Goal: Task Accomplishment & Management: Manage account settings

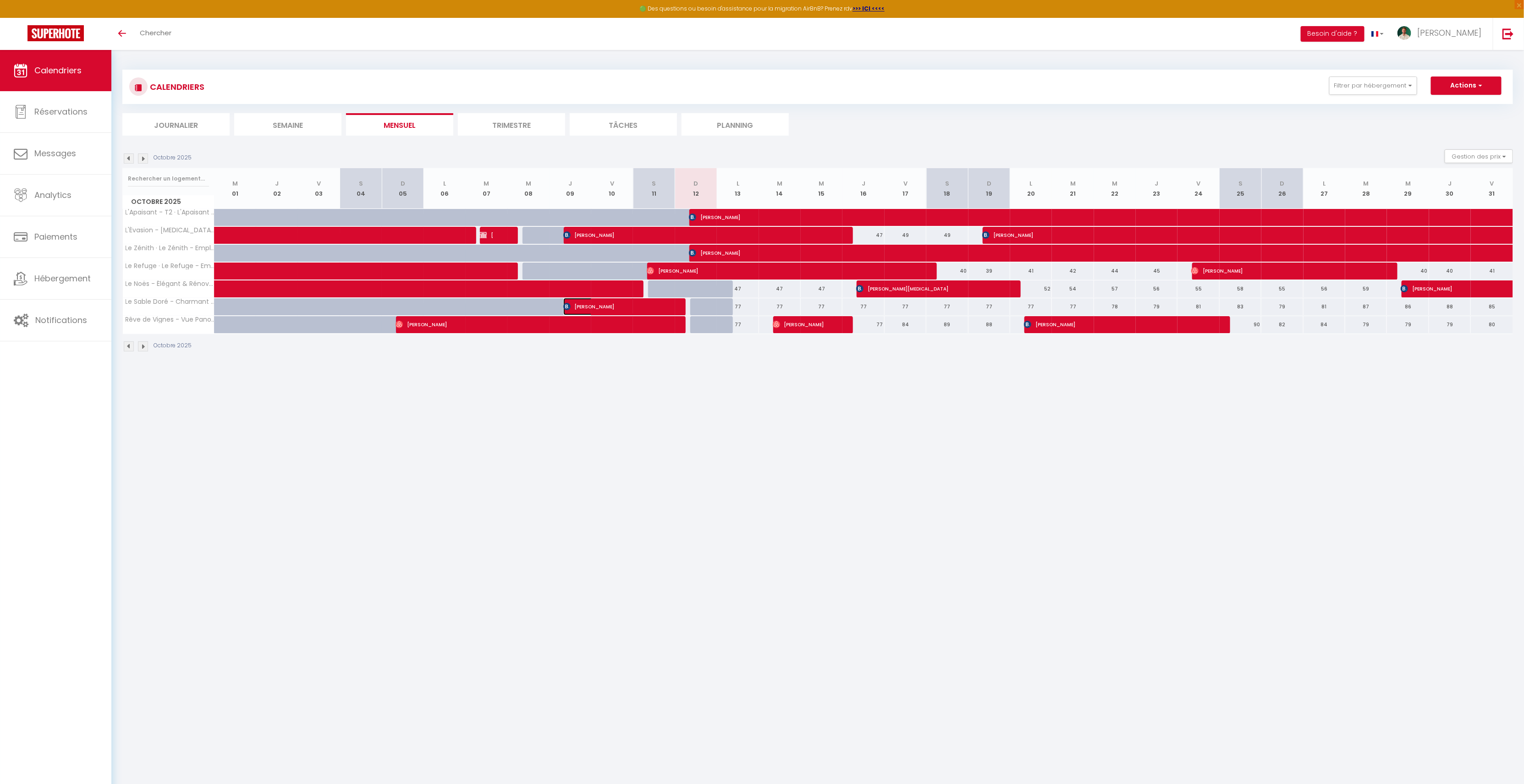
click at [604, 304] on span "[PERSON_NAME]" at bounding box center [612, 306] width 99 height 17
select select "OK"
select select "0"
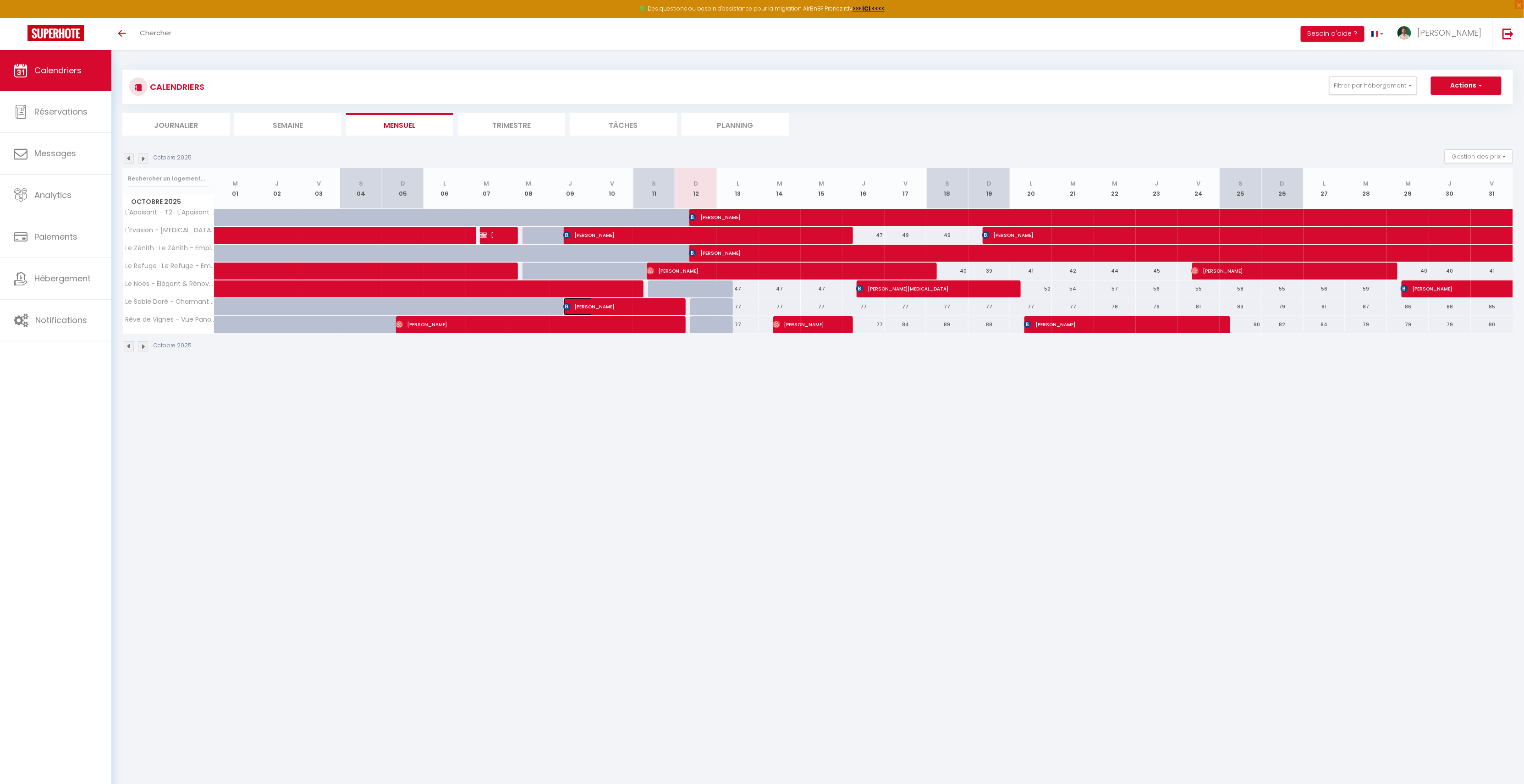
select select "1"
select select
select select "42519"
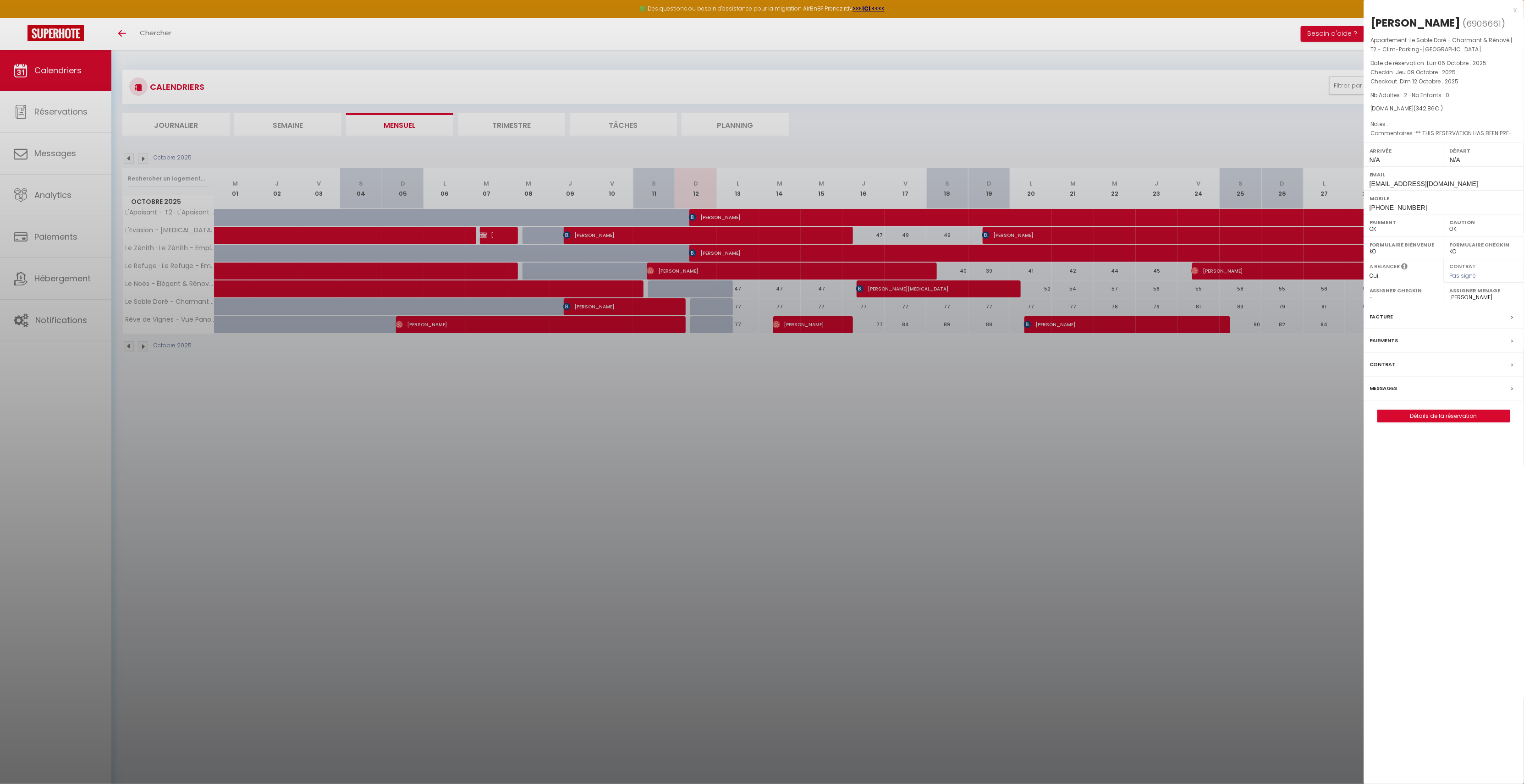
click at [1374, 394] on div "Messages" at bounding box center [1444, 388] width 160 height 24
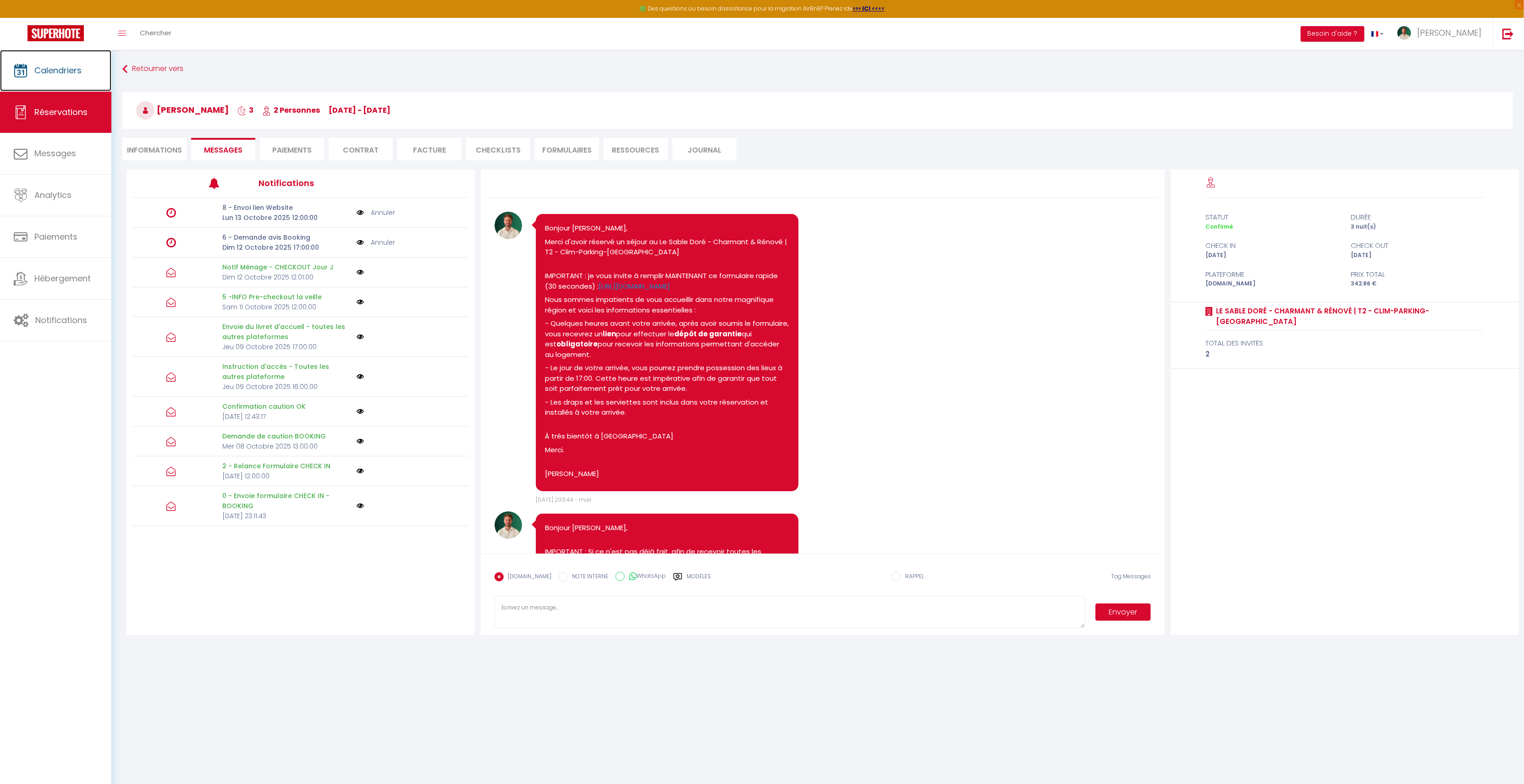
scroll to position [1742, 0]
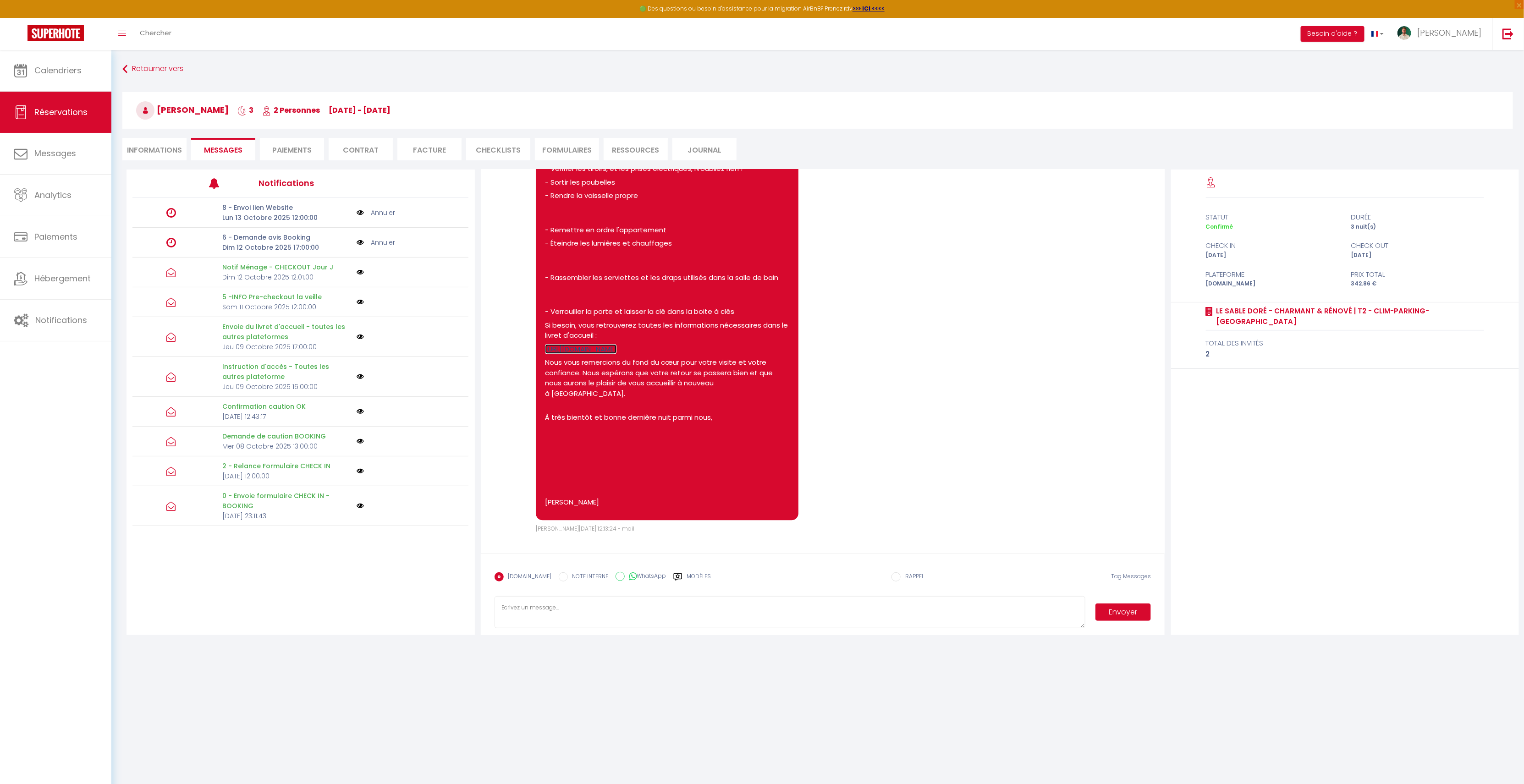
click at [616, 344] on link "https://www.canva.com/design/DAGeQsaLHHw/3nSCIkYEvtDKAioc0z3Itw/view?utm_conten…" at bounding box center [580, 349] width 72 height 9
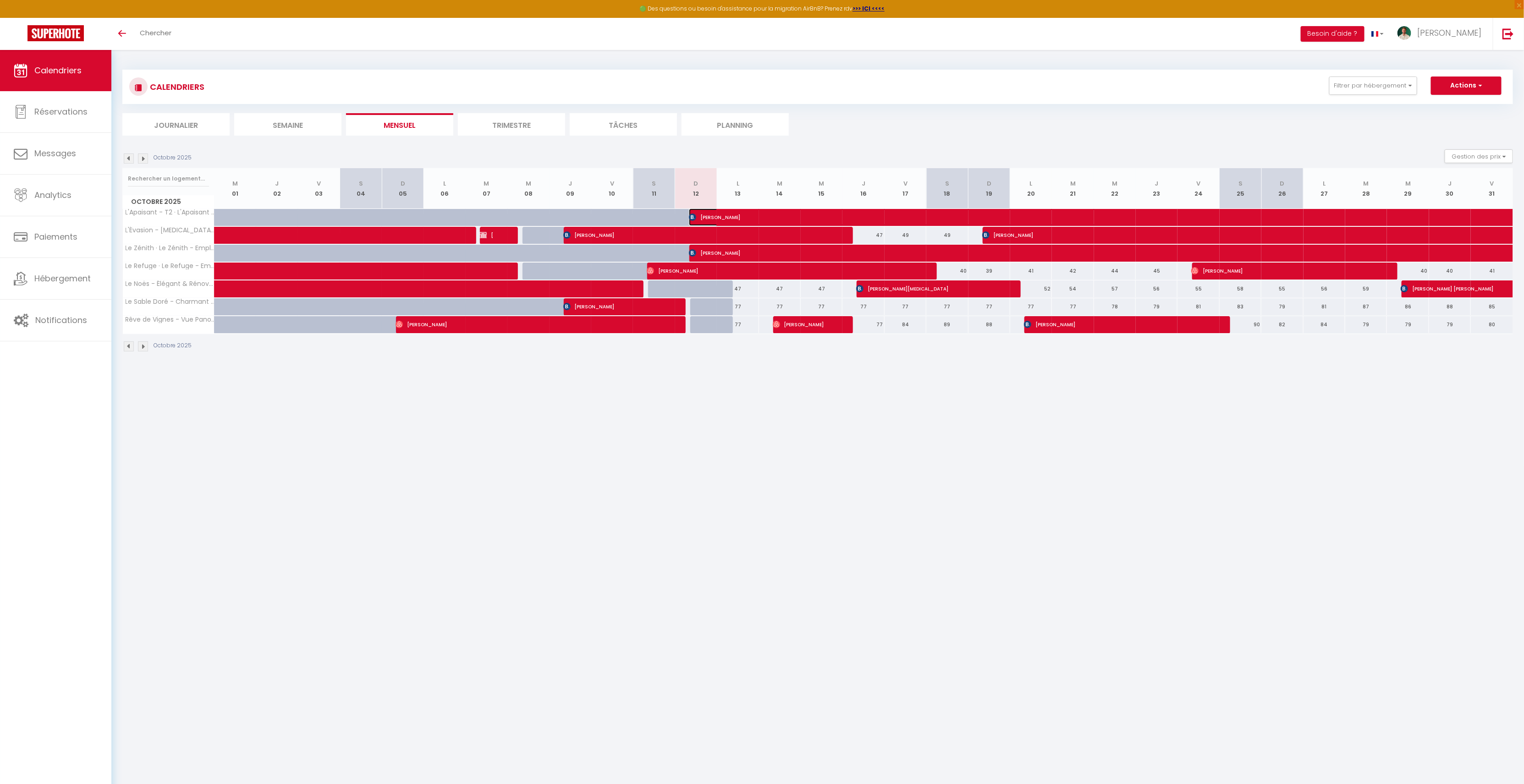
click at [700, 213] on span "[PERSON_NAME]" at bounding box center [899, 217] width 422 height 17
select select "OK"
select select "0"
select select "1"
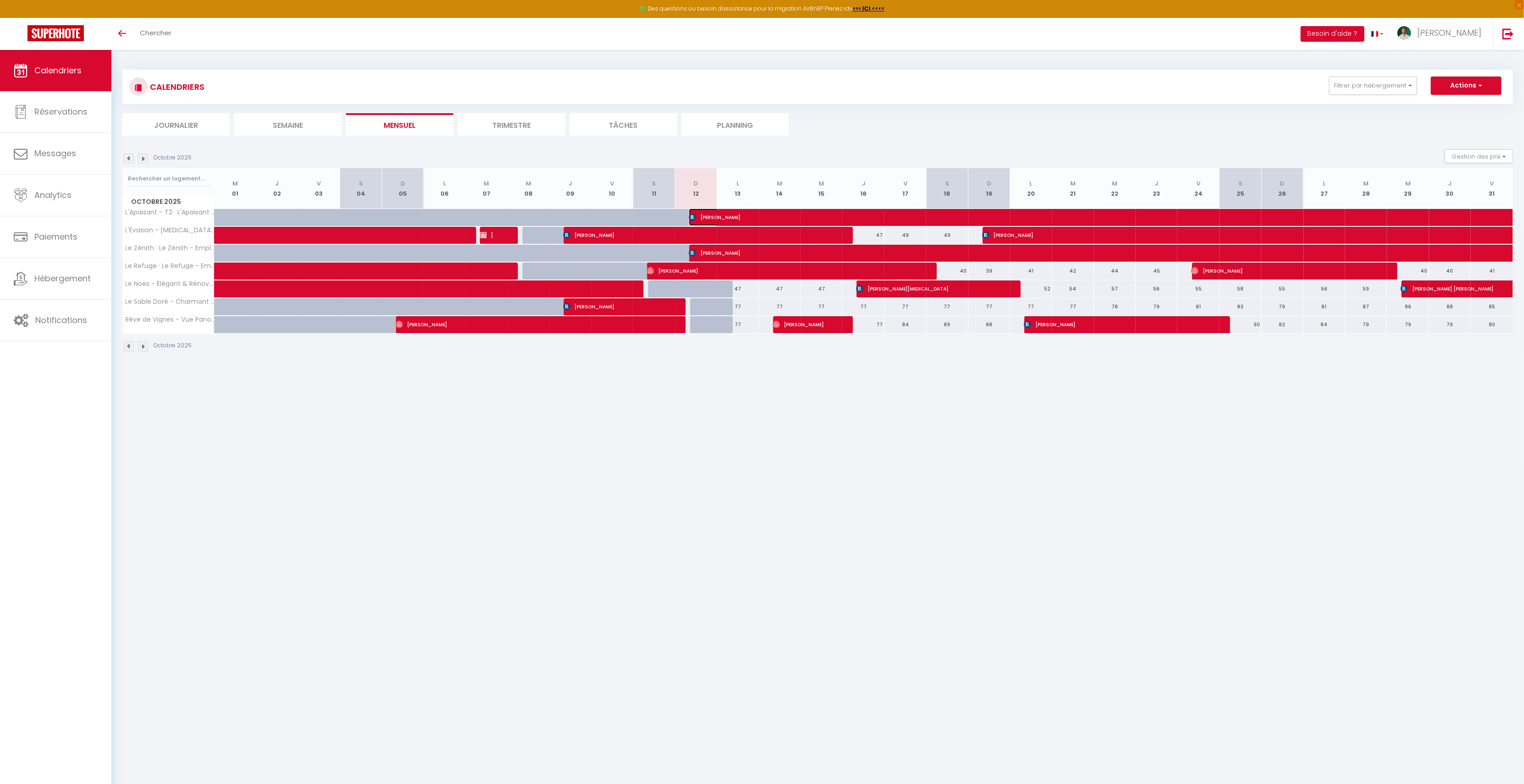
select select "1"
select select
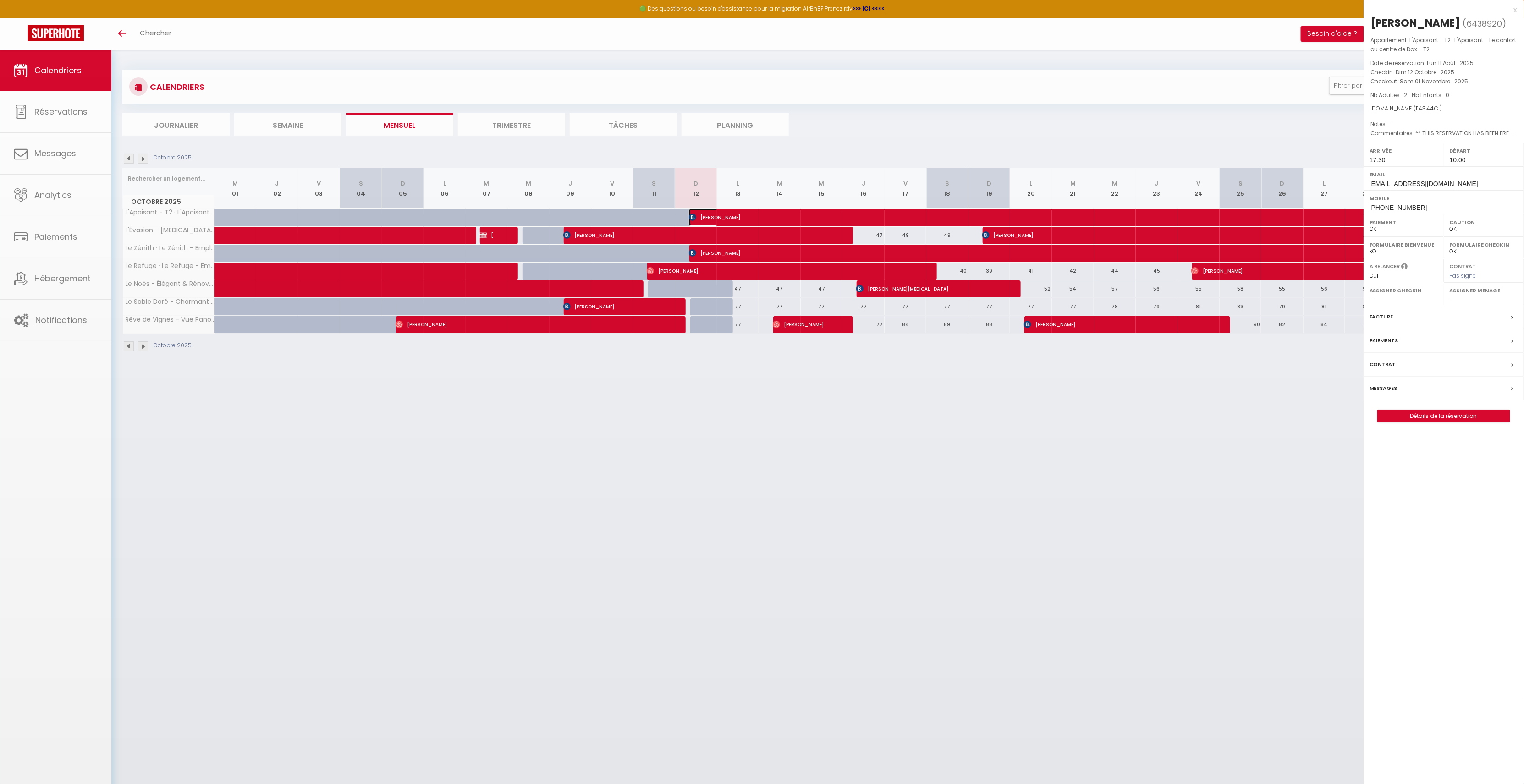
select select "35956"
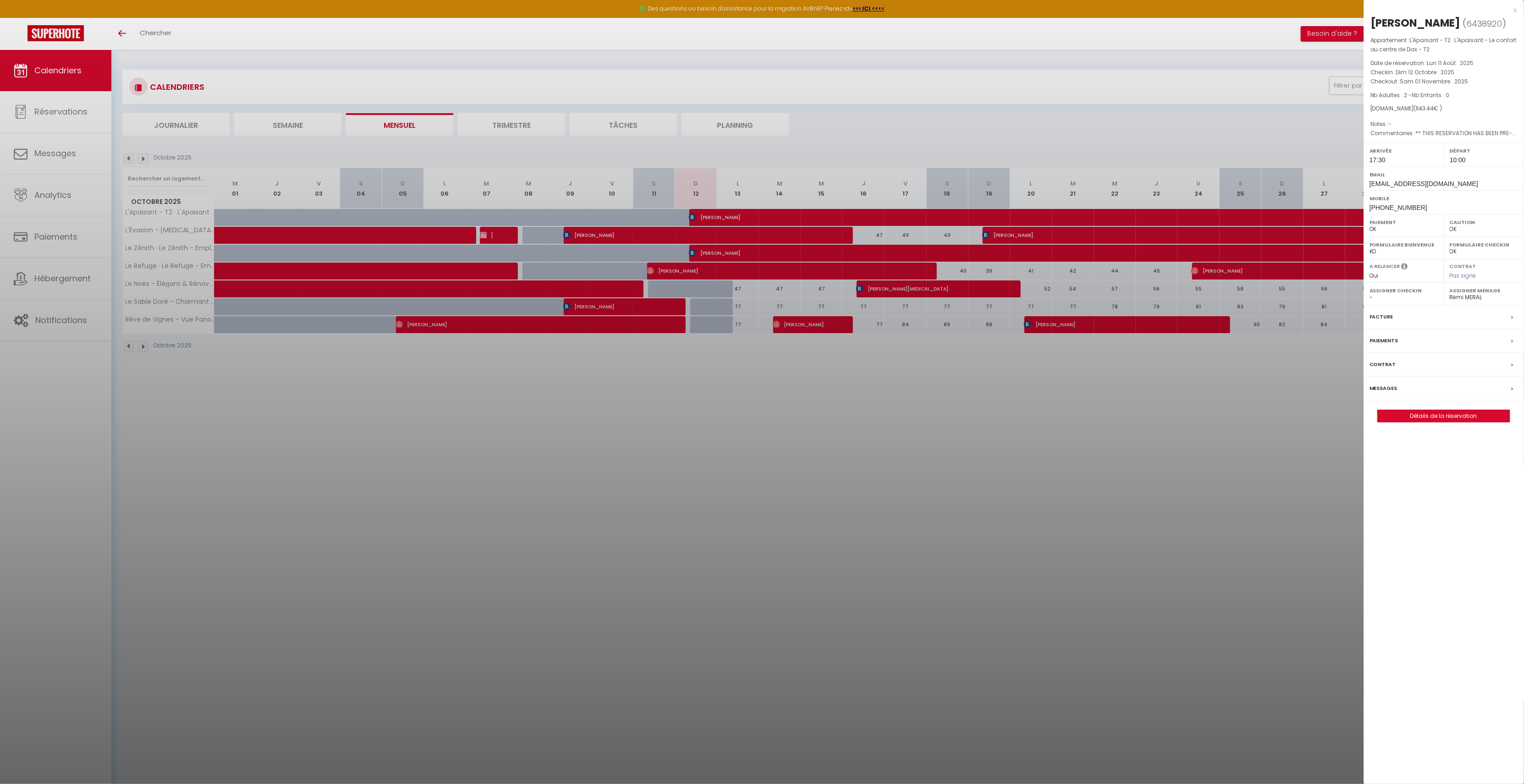
click at [1387, 383] on label "Messages" at bounding box center [1383, 388] width 28 height 9
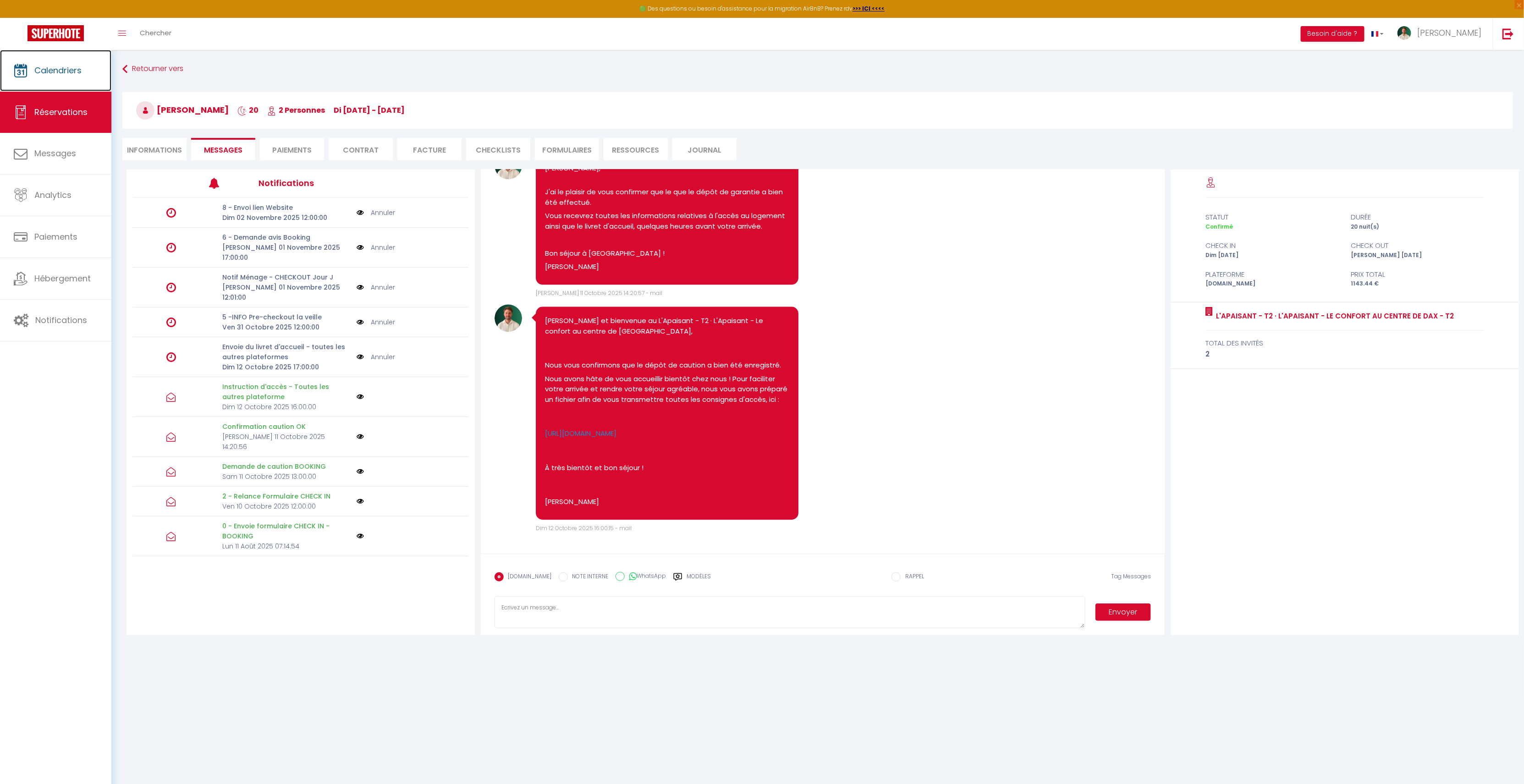
scroll to position [1737, 0]
drag, startPoint x: 594, startPoint y: 526, endPoint x: 706, endPoint y: 530, distance: 112.1
click at [654, 527] on div "Dim 12 Octobre 2025 16:00:15 - mail" at bounding box center [844, 528] width 615 height 9
click at [70, 184] on link "Analytics" at bounding box center [56, 195] width 111 height 41
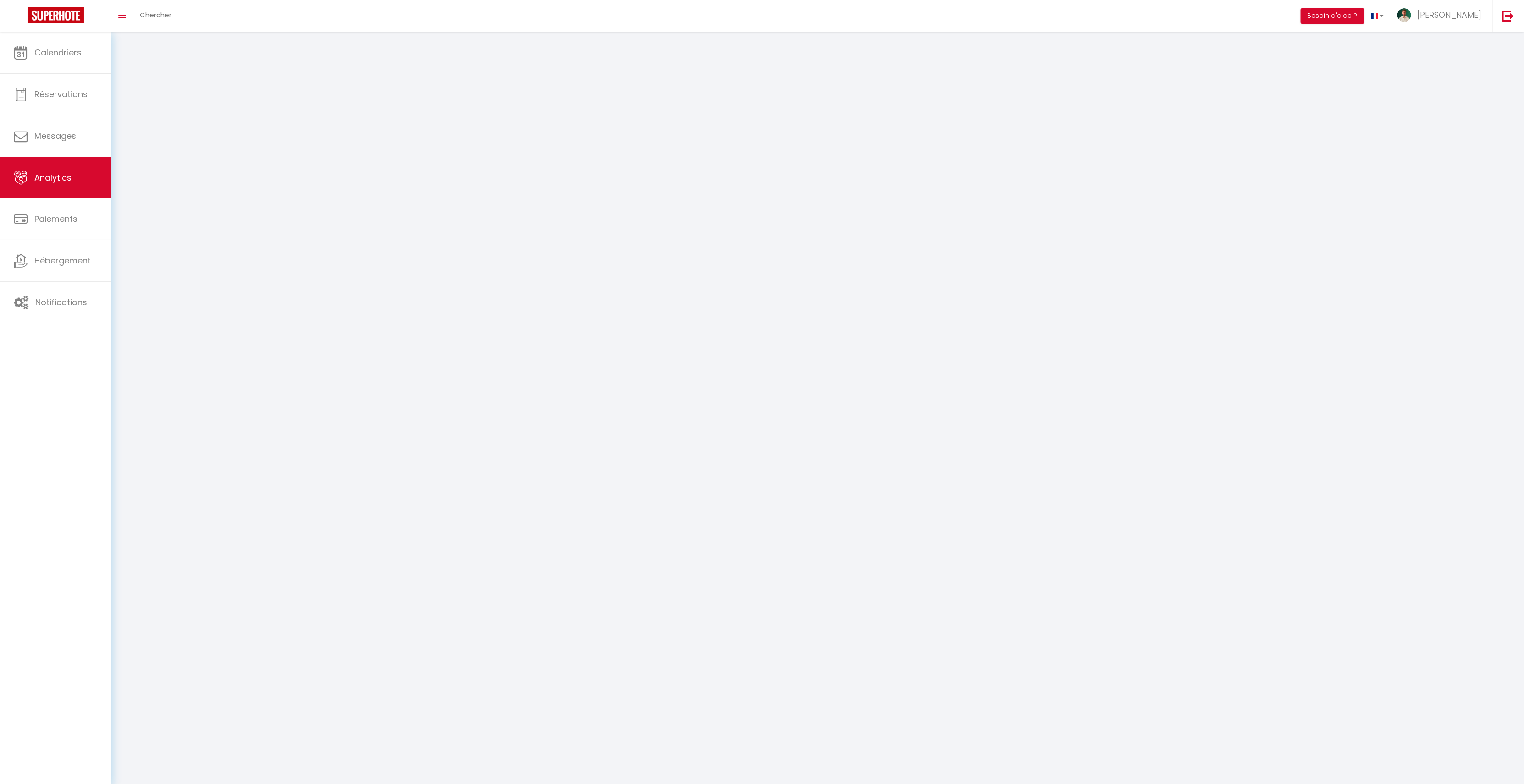
select select "2025"
select select "10"
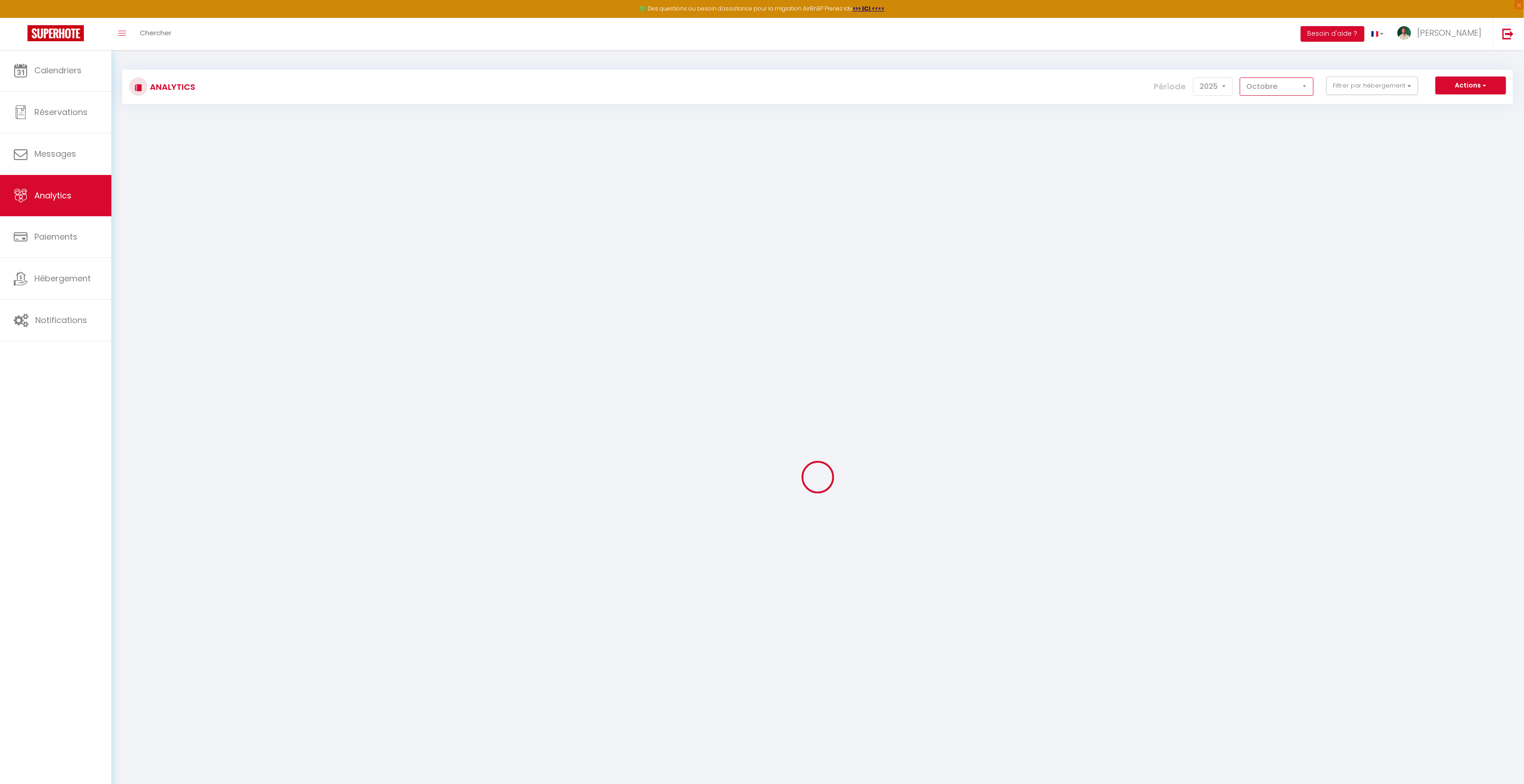
click at [1293, 84] on select "[PERSON_NAME] Mars [PERSON_NAME] Juin Juillet Août Septembre Octobre Novembre D…" at bounding box center [1277, 86] width 74 height 18
checkbox input "false"
checkbox T2 "false"
checkbox T3 "false"
checkbox T2 "false"
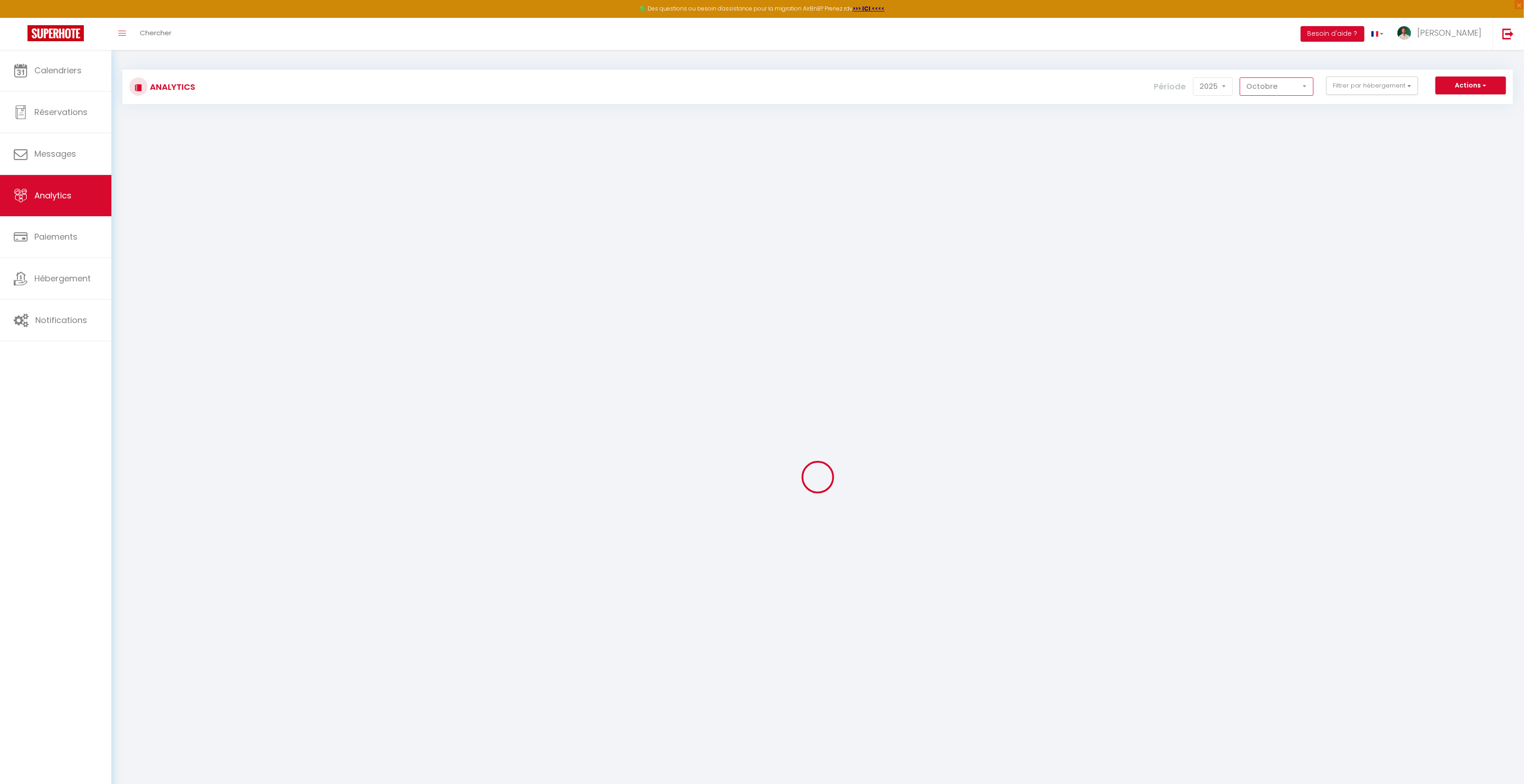
checkbox Dax "false"
checkbox input "false"
checkbox PESSAC "false"
checkbox CAPBRETON "false"
checkbox Sauna "false"
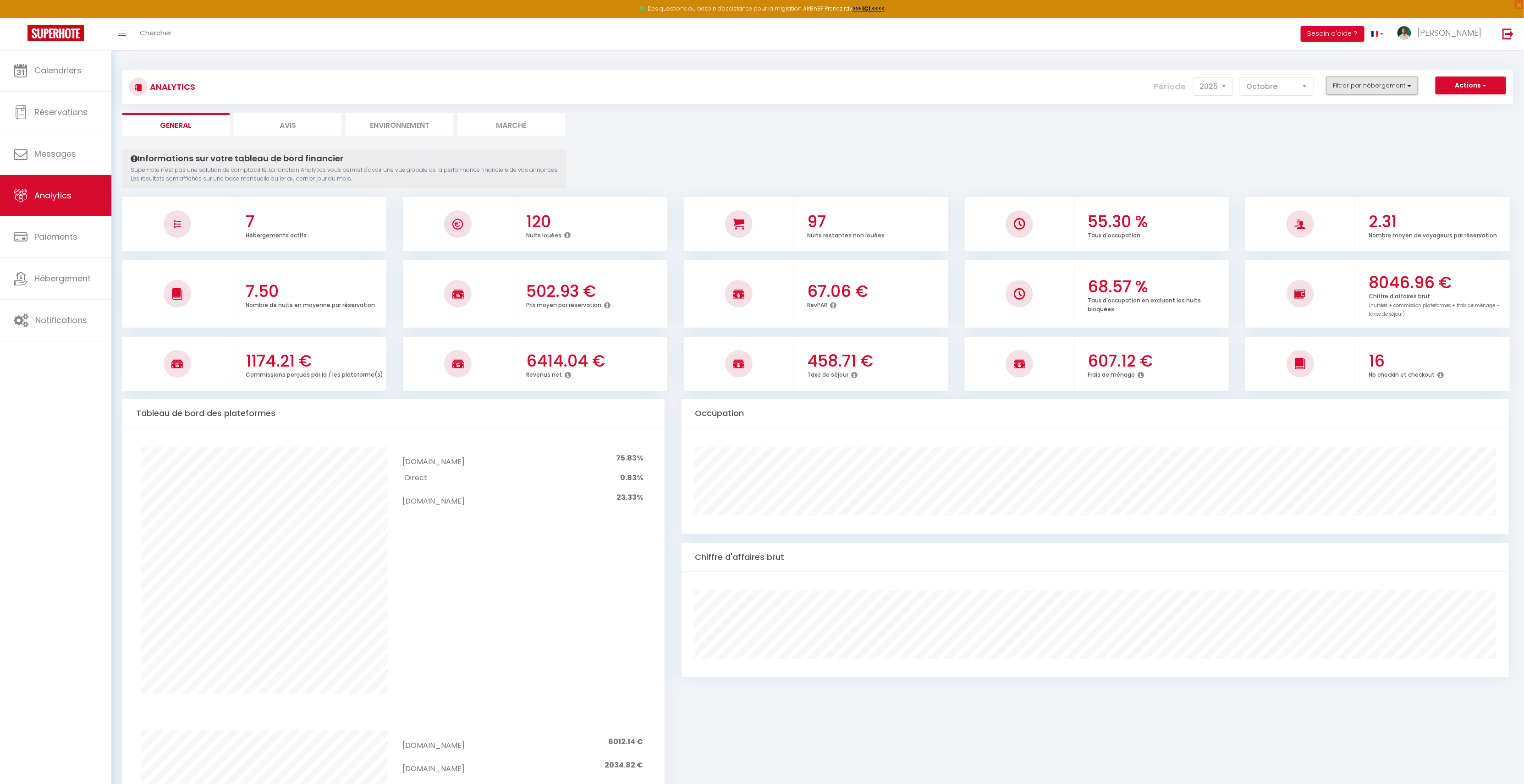
click at [1370, 83] on button "Filtrer par hébergement" at bounding box center [1372, 85] width 92 height 18
click at [1348, 119] on T2 "checkbox" at bounding box center [1399, 122] width 119 height 9
checkbox T2 "true"
checkbox T3 "false"
checkbox T2 "false"
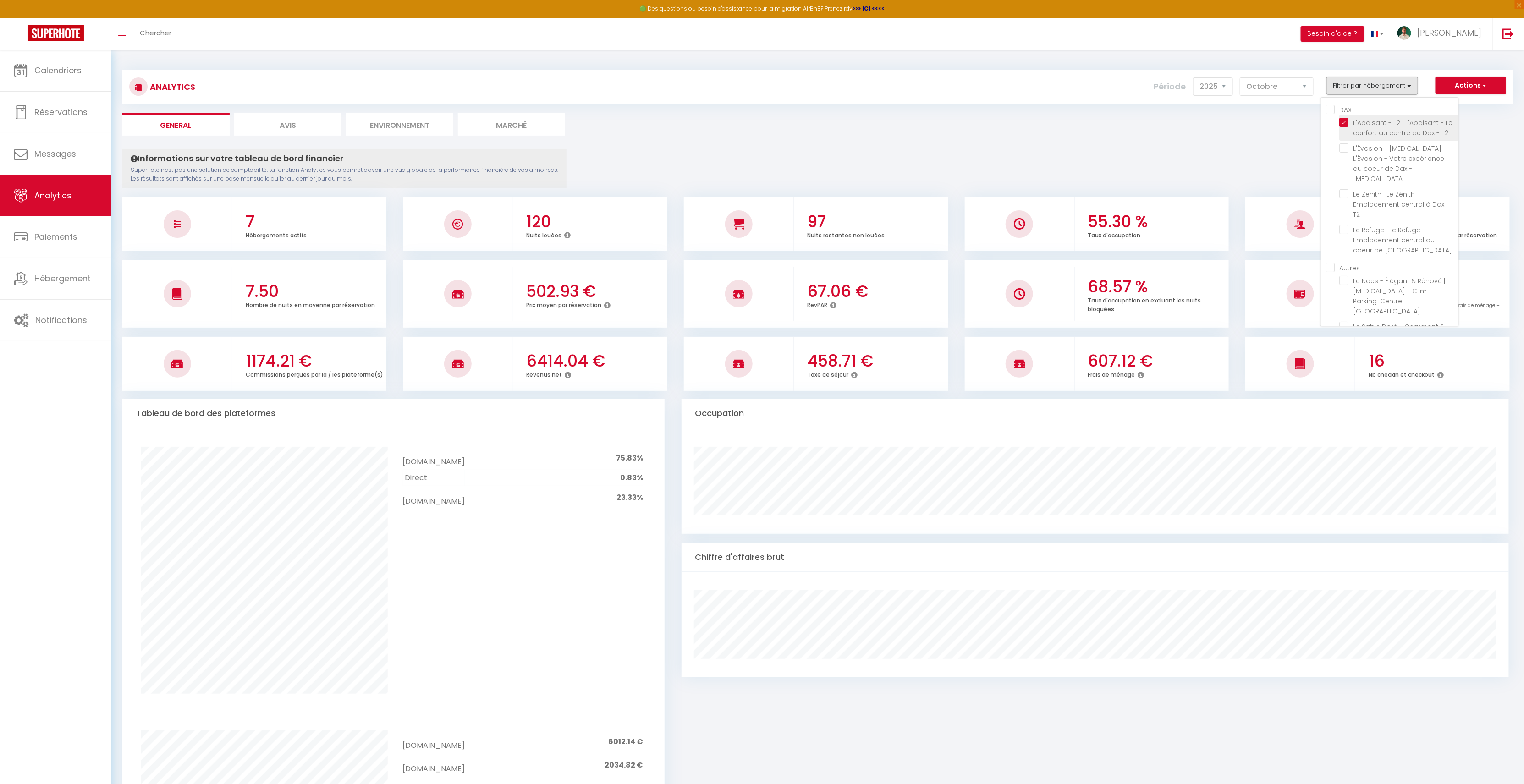
checkbox Dax "false"
checkbox PESSAC "false"
checkbox CAPBRETON "false"
checkbox Sauna "false"
checkbox T3 "false"
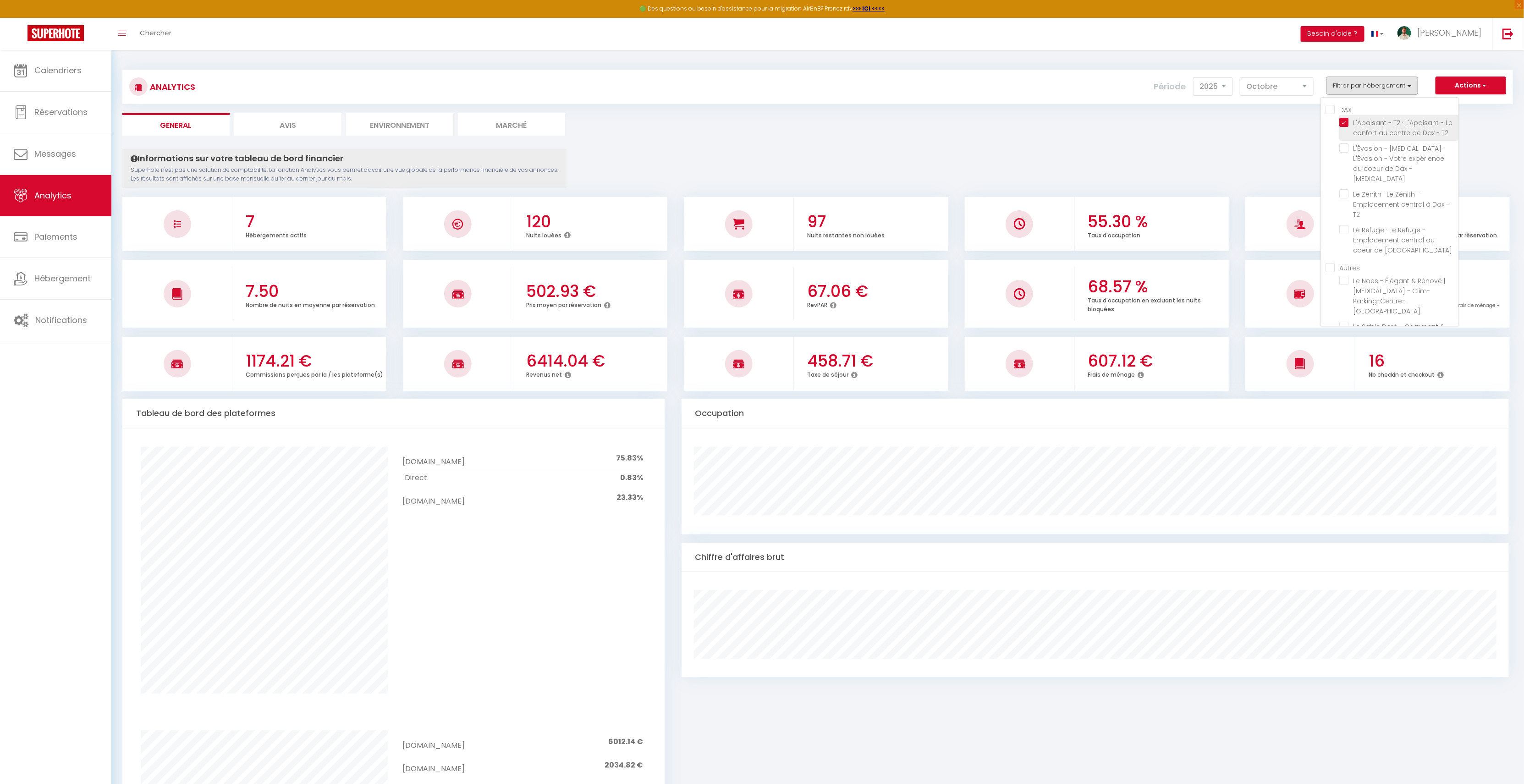
checkbox T2 "false"
checkbox Dax "false"
checkbox PESSAC "false"
checkbox CAPBRETON "false"
checkbox Sauna "false"
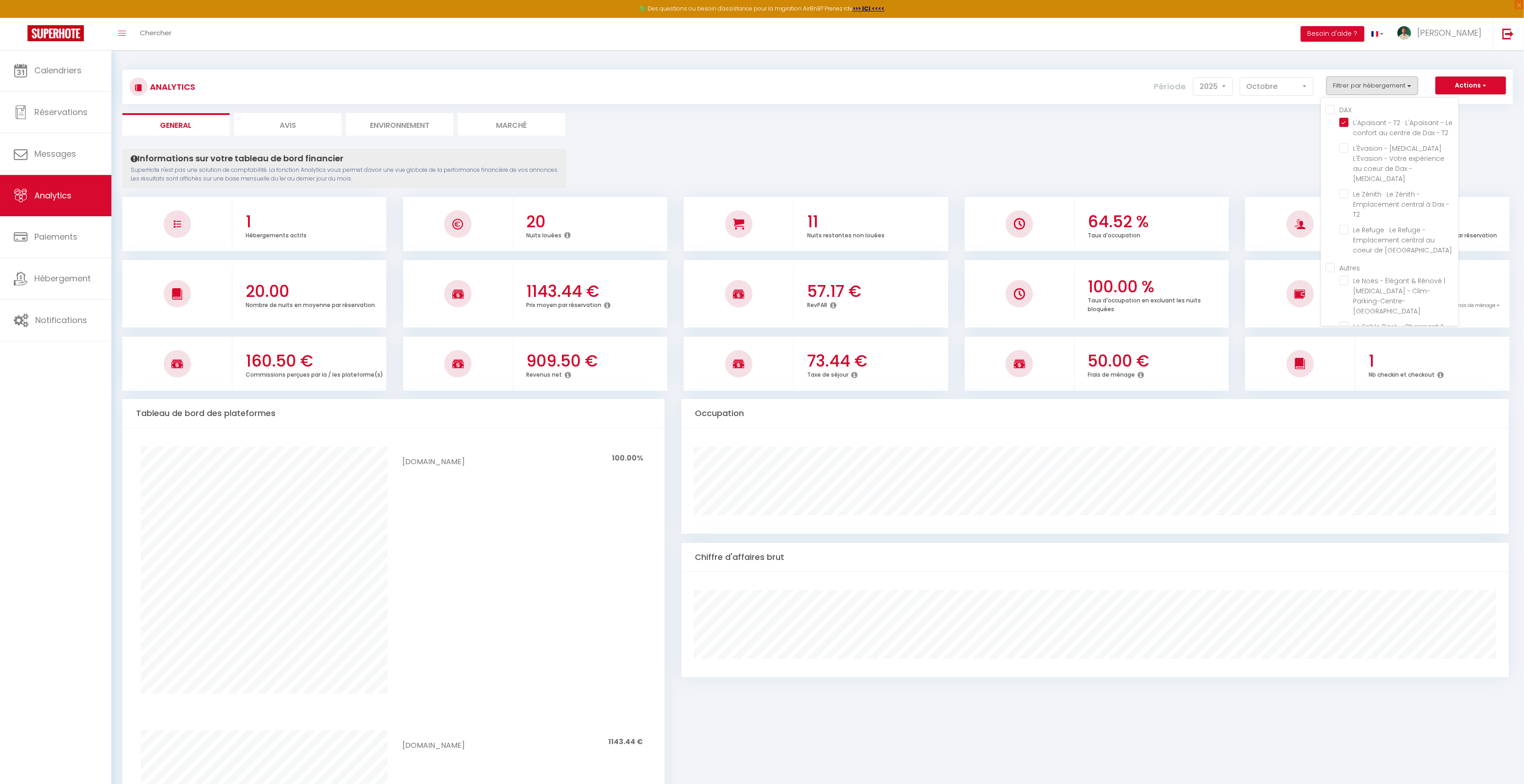
click at [1095, 148] on div "Analytics Actions Génération SuperConciergerie Génération SuperAnalyzer Générat…" at bounding box center [818, 691] width 1391 height 1260
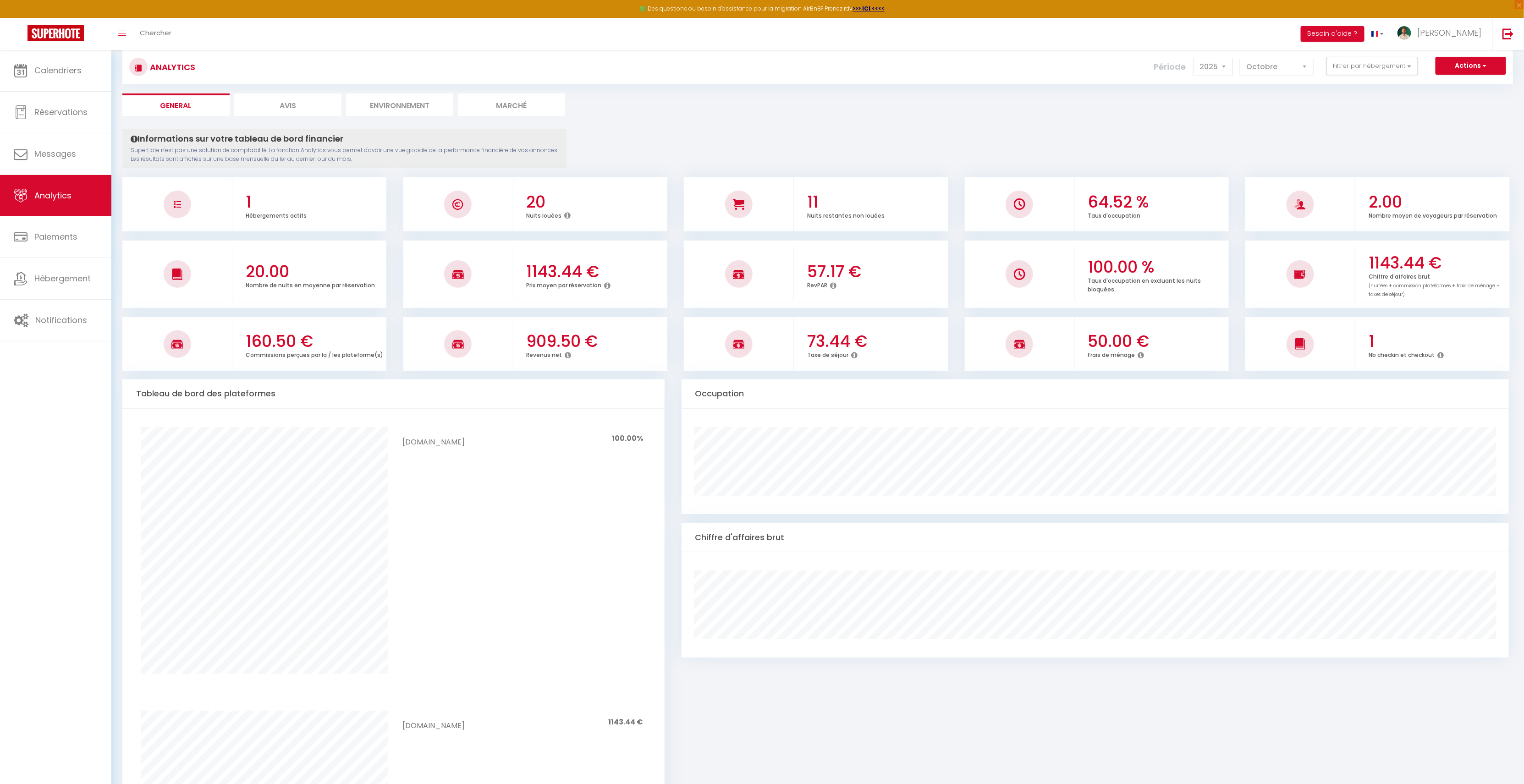
scroll to position [28, 0]
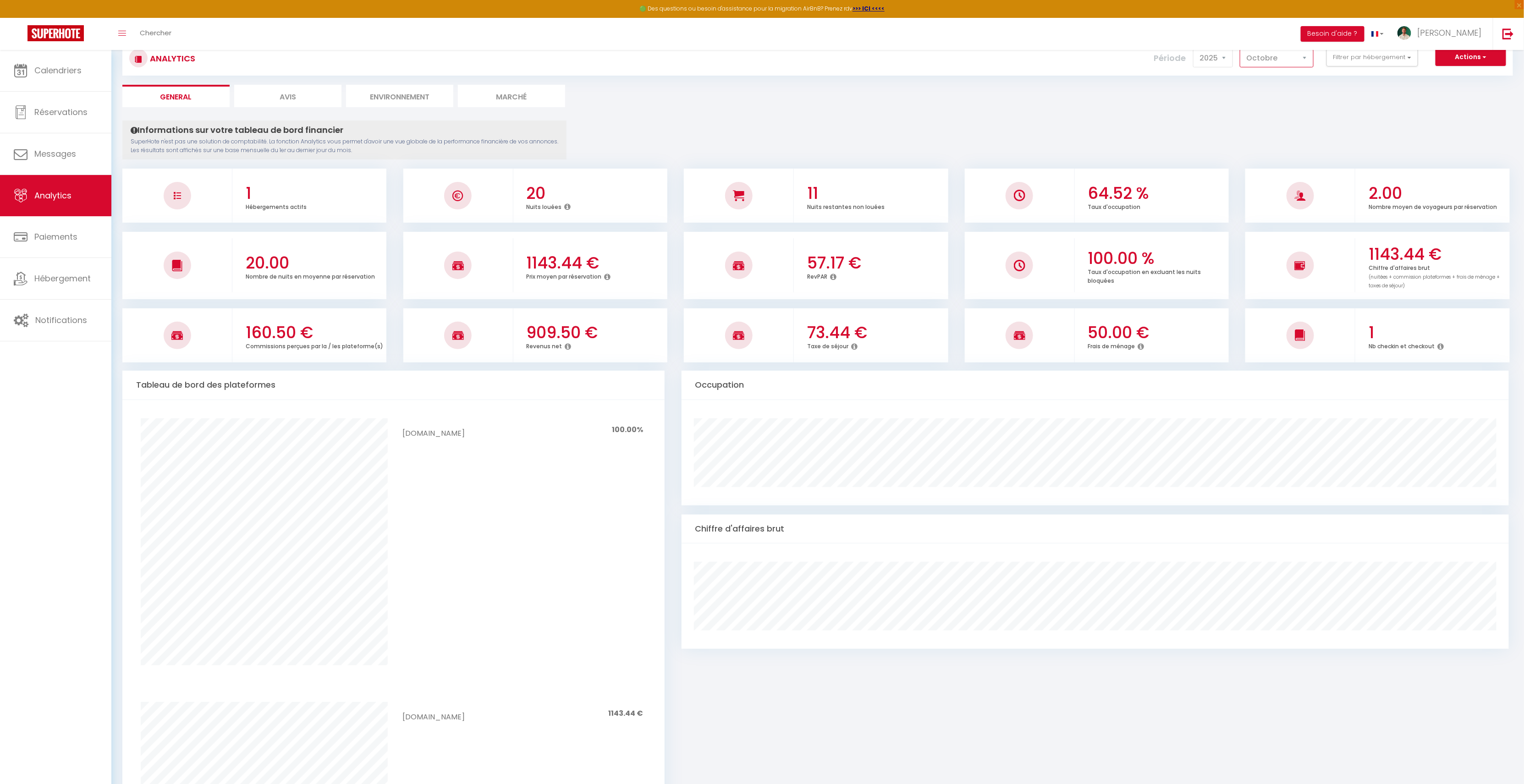
click at [1278, 60] on select "[PERSON_NAME] Mars [PERSON_NAME] Juin Juillet Août Septembre Octobre Novembre D…" at bounding box center [1277, 58] width 74 height 18
click at [1242, 49] on select "[PERSON_NAME] Mars [PERSON_NAME] Juin Juillet Août Septembre Octobre Novembre D…" at bounding box center [1277, 58] width 74 height 18
click at [1265, 56] on select "[PERSON_NAME] Mars [PERSON_NAME] Juin Juillet Août Septembre Octobre Novembre D…" at bounding box center [1277, 58] width 74 height 18
click at [1242, 49] on select "[PERSON_NAME] Mars [PERSON_NAME] Juin Juillet Août Septembre Octobre Novembre D…" at bounding box center [1277, 58] width 74 height 18
click at [1263, 59] on select "[PERSON_NAME] Mars [PERSON_NAME] Juin Juillet Août Septembre Octobre Novembre D…" at bounding box center [1277, 58] width 74 height 18
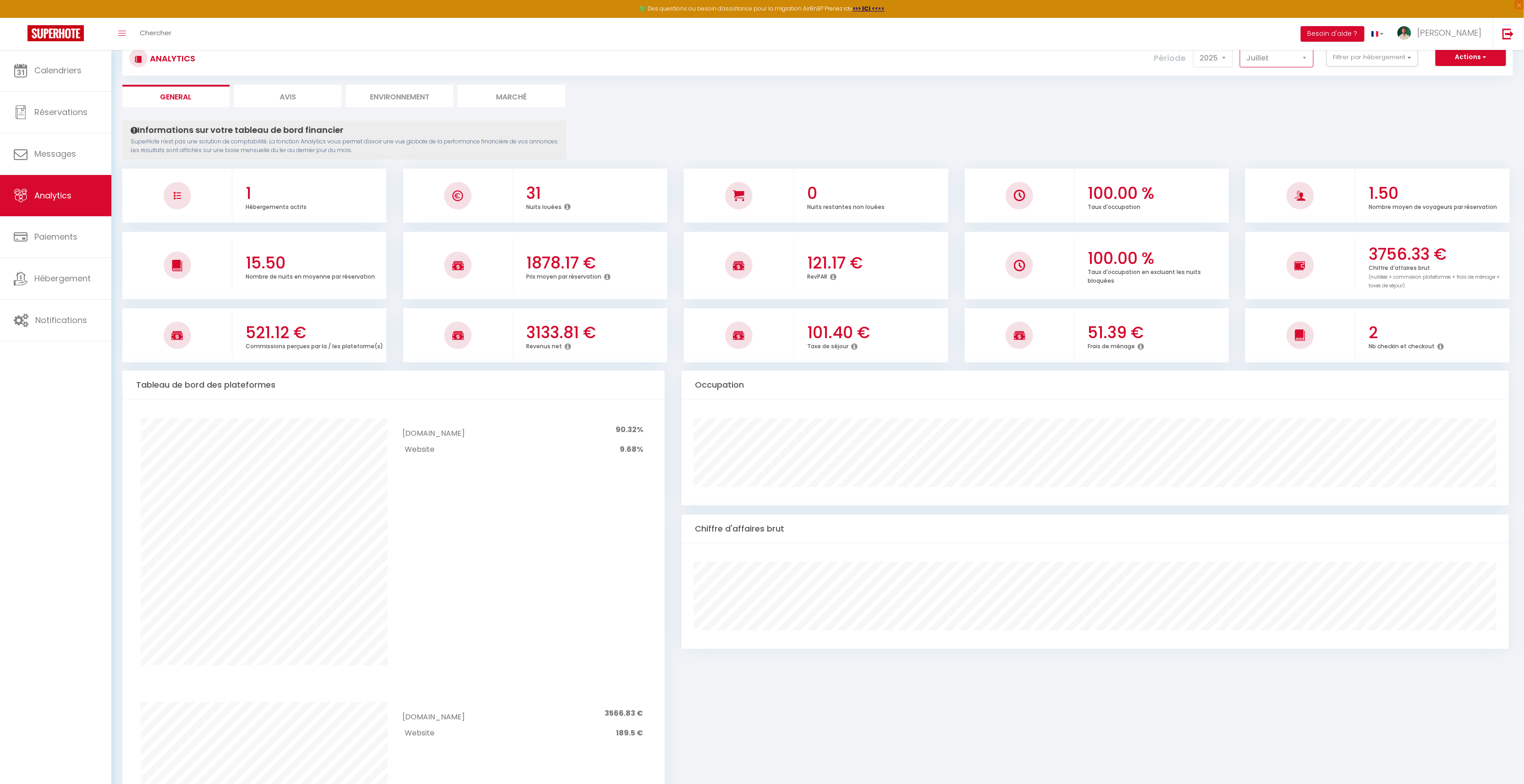
click at [1242, 49] on select "[PERSON_NAME] Mars [PERSON_NAME] Juin Juillet Août Septembre Octobre Novembre D…" at bounding box center [1277, 58] width 74 height 18
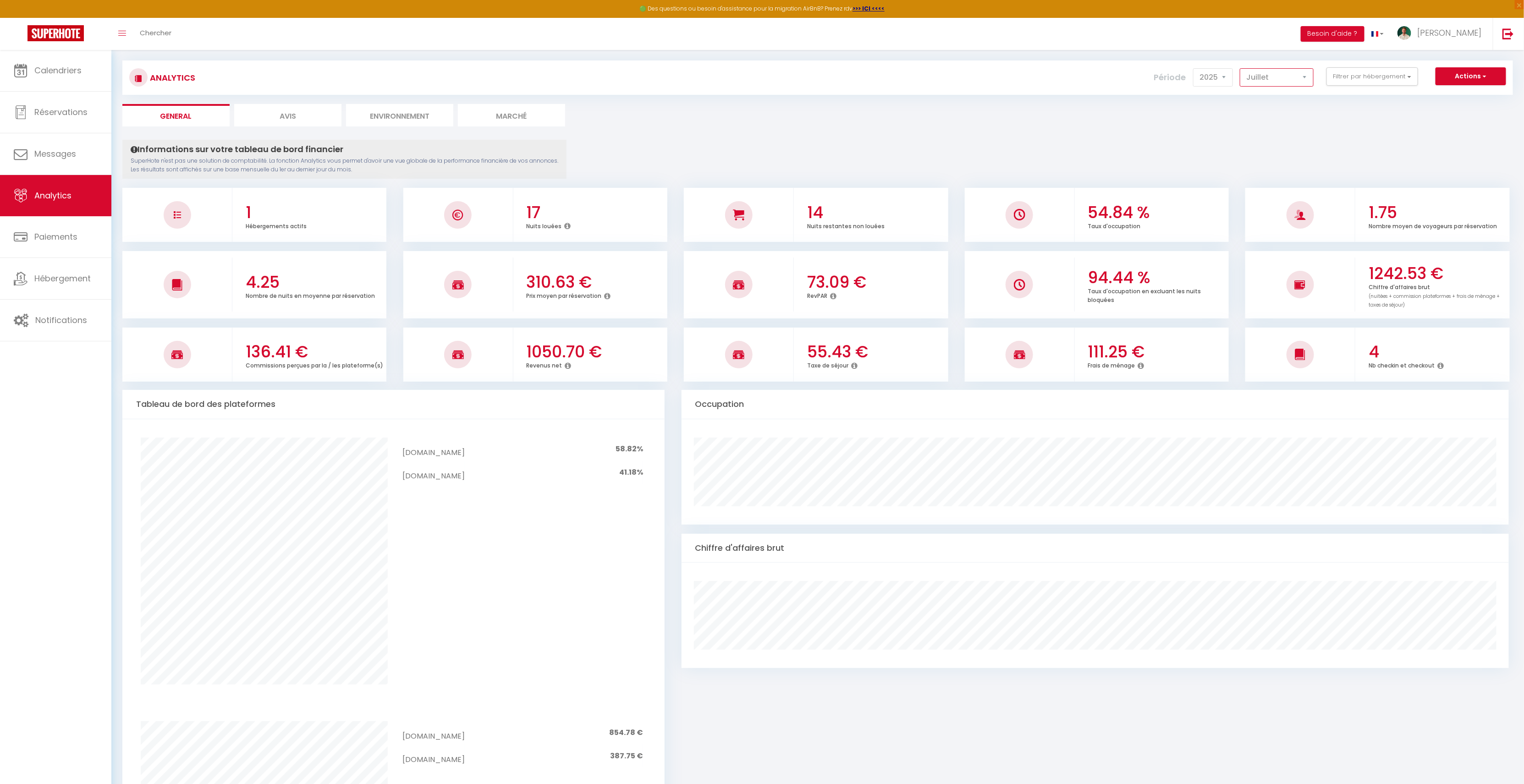
scroll to position [0, 0]
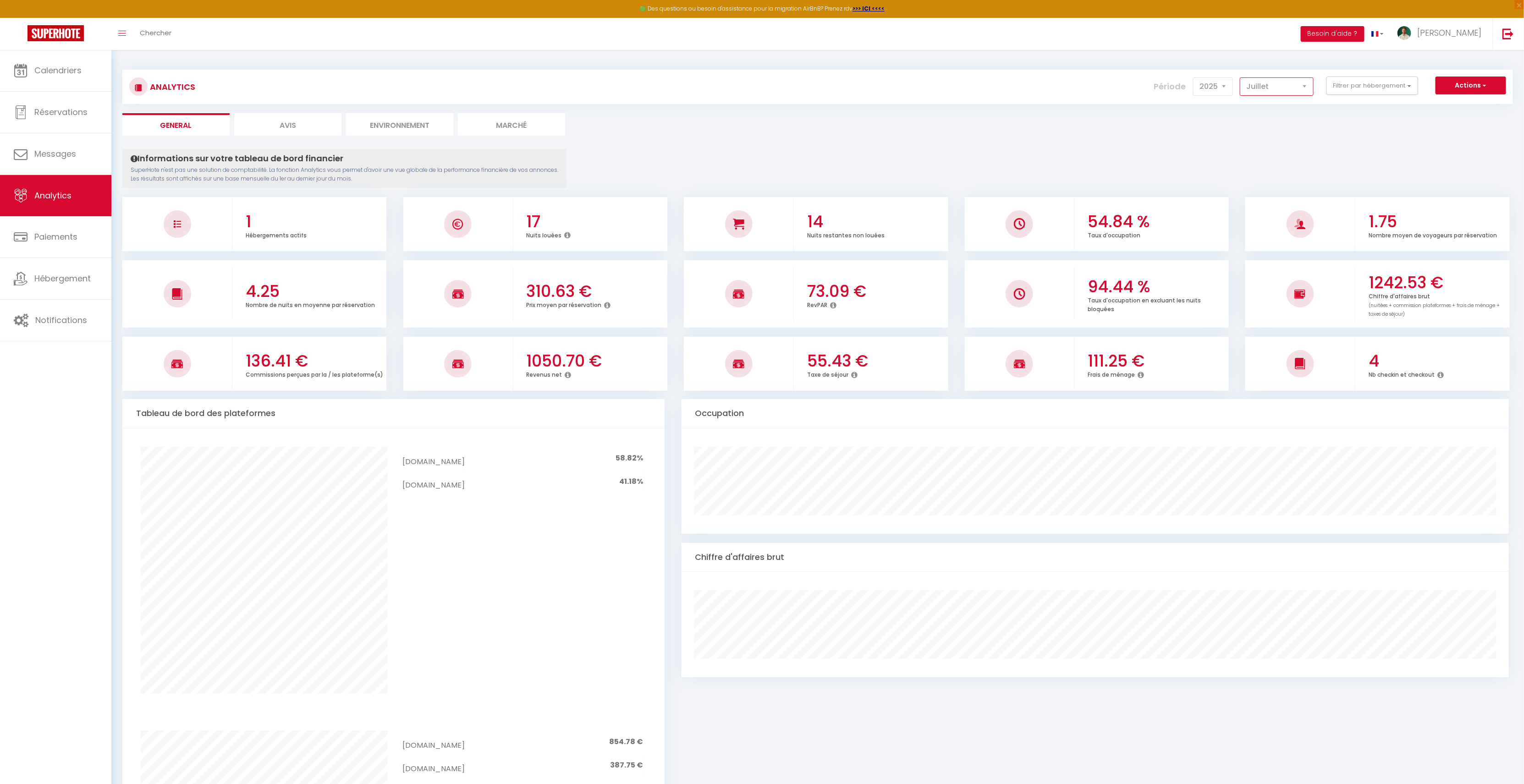
click at [1265, 92] on select "[PERSON_NAME] Mars [PERSON_NAME] Juin Juillet Août Septembre Octobre Novembre D…" at bounding box center [1277, 86] width 74 height 18
select select "6"
click at [1242, 77] on select "[PERSON_NAME] Mars [PERSON_NAME] Juin Juillet Août Septembre Octobre Novembre D…" at bounding box center [1277, 86] width 74 height 18
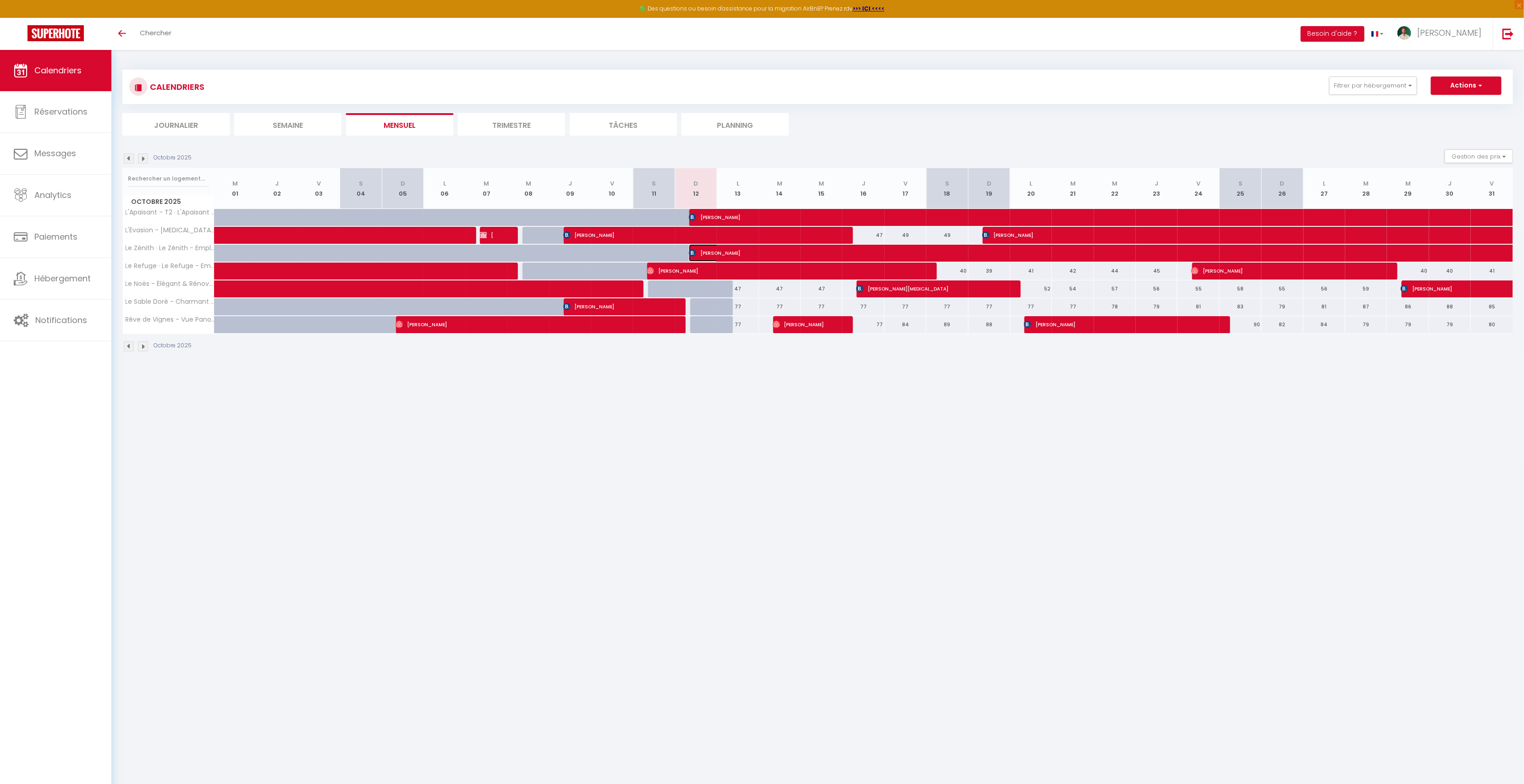
click at [710, 248] on span "[PERSON_NAME]" at bounding box center [910, 252] width 443 height 17
select select "OK"
select select "0"
select select "1"
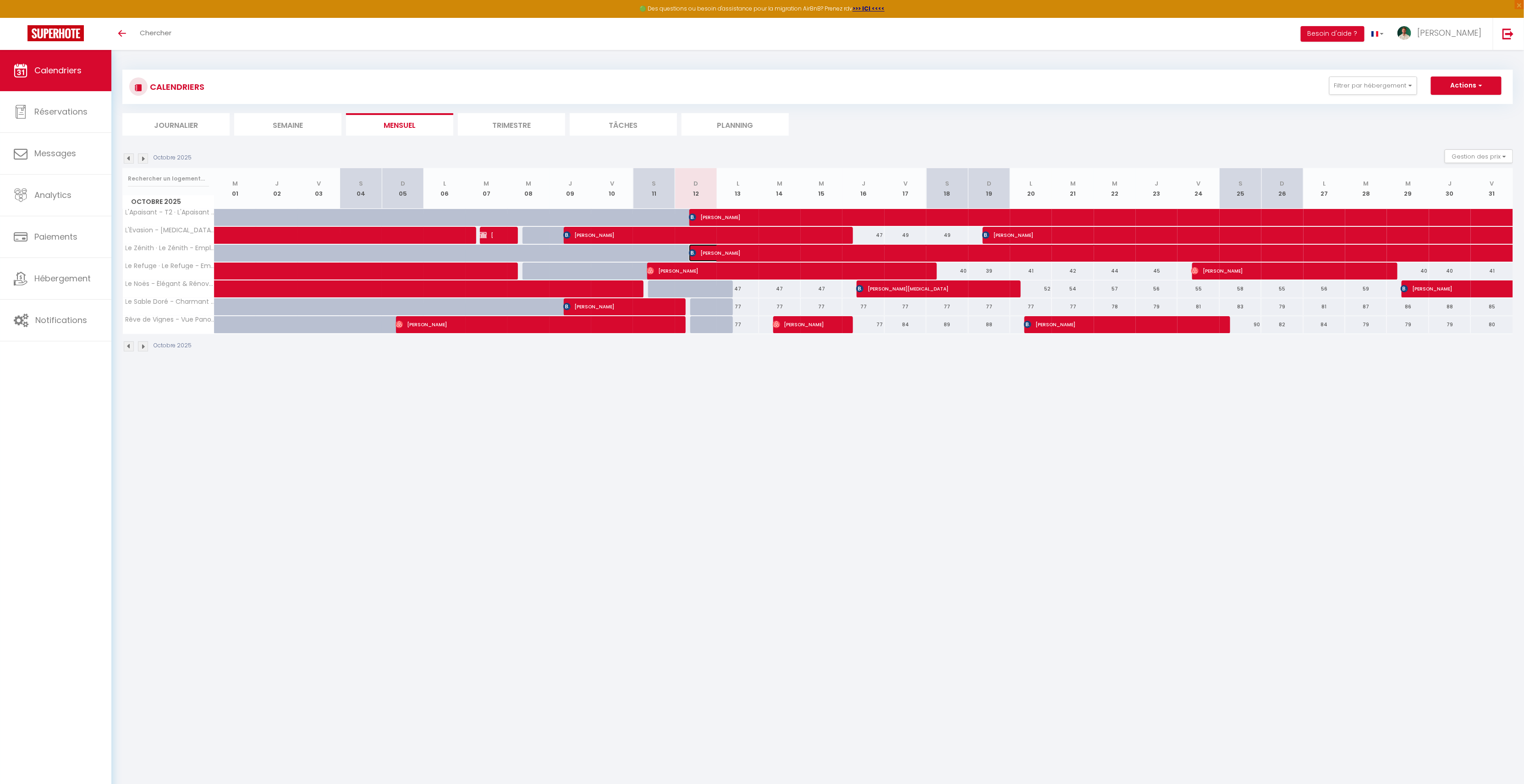
select select "1"
select select
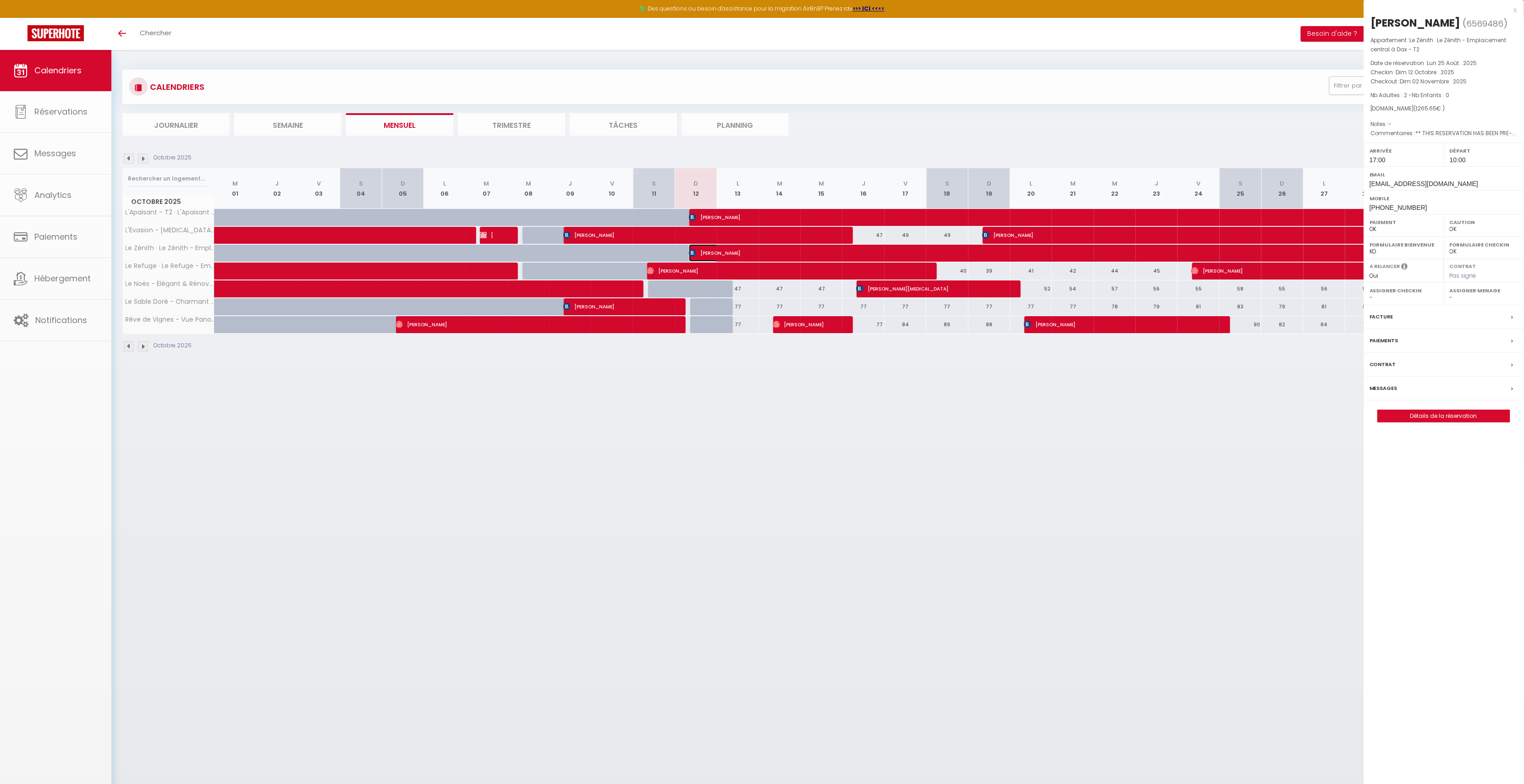
select select "35956"
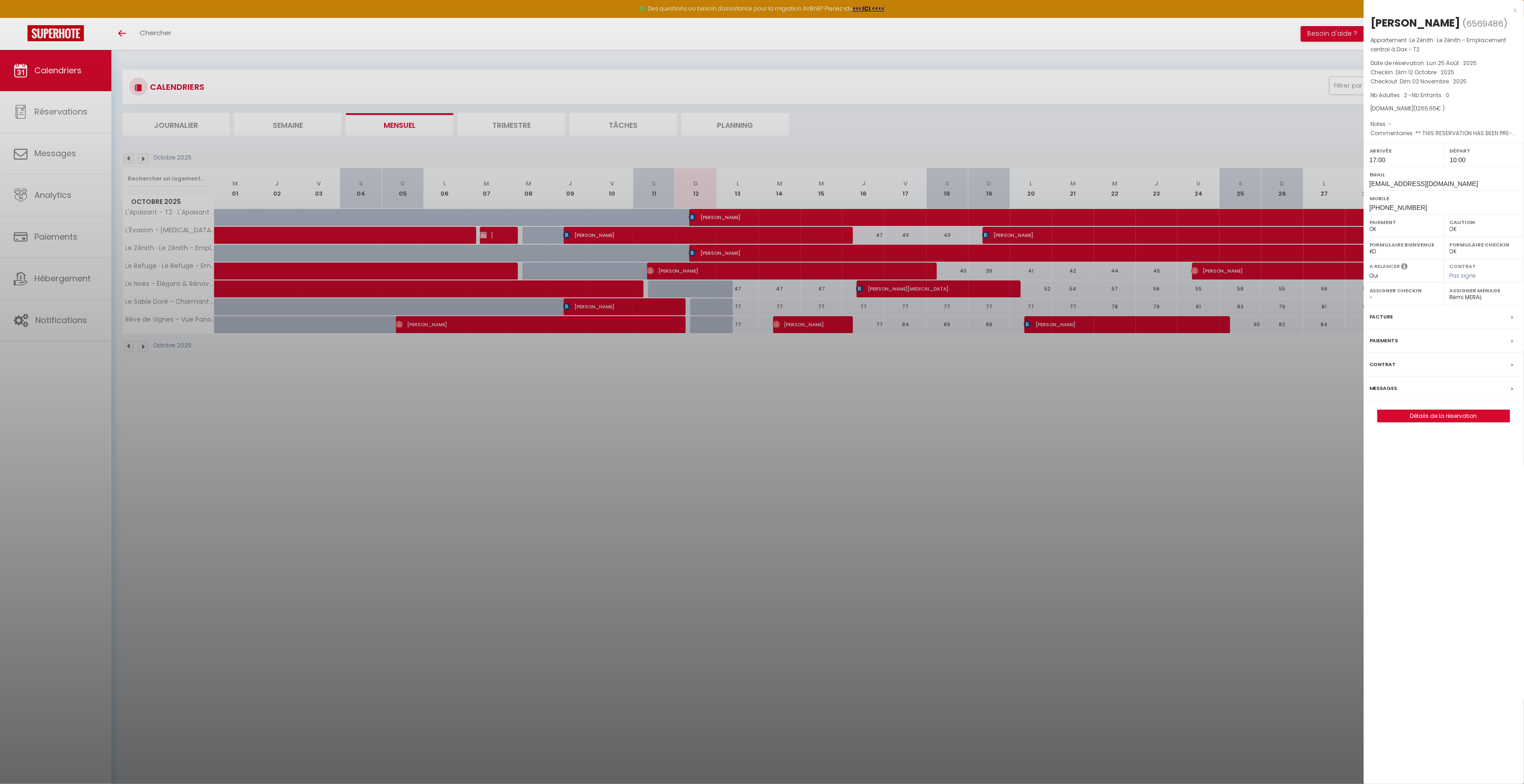
click at [1403, 388] on div "Messages" at bounding box center [1444, 388] width 160 height 24
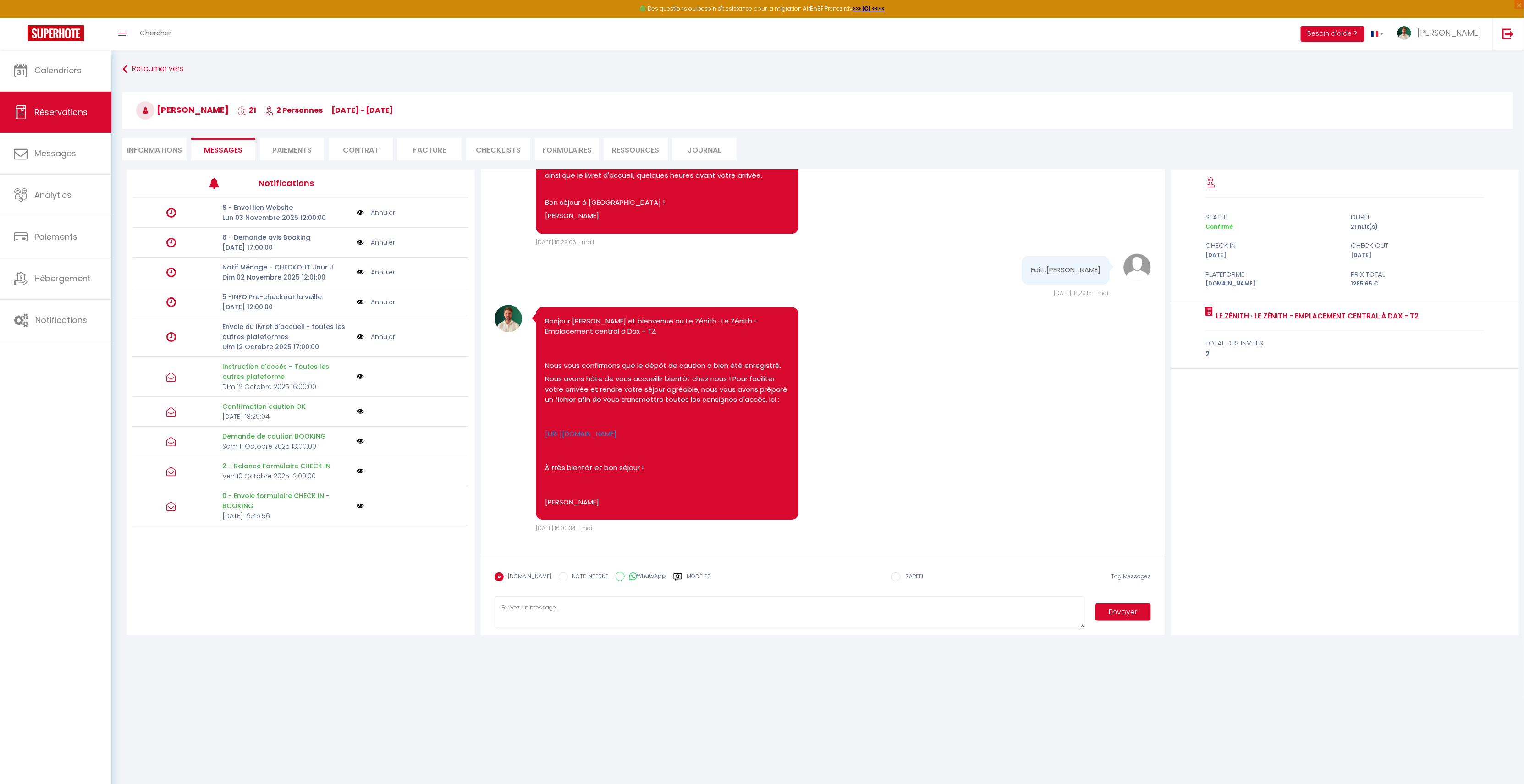
scroll to position [50, 0]
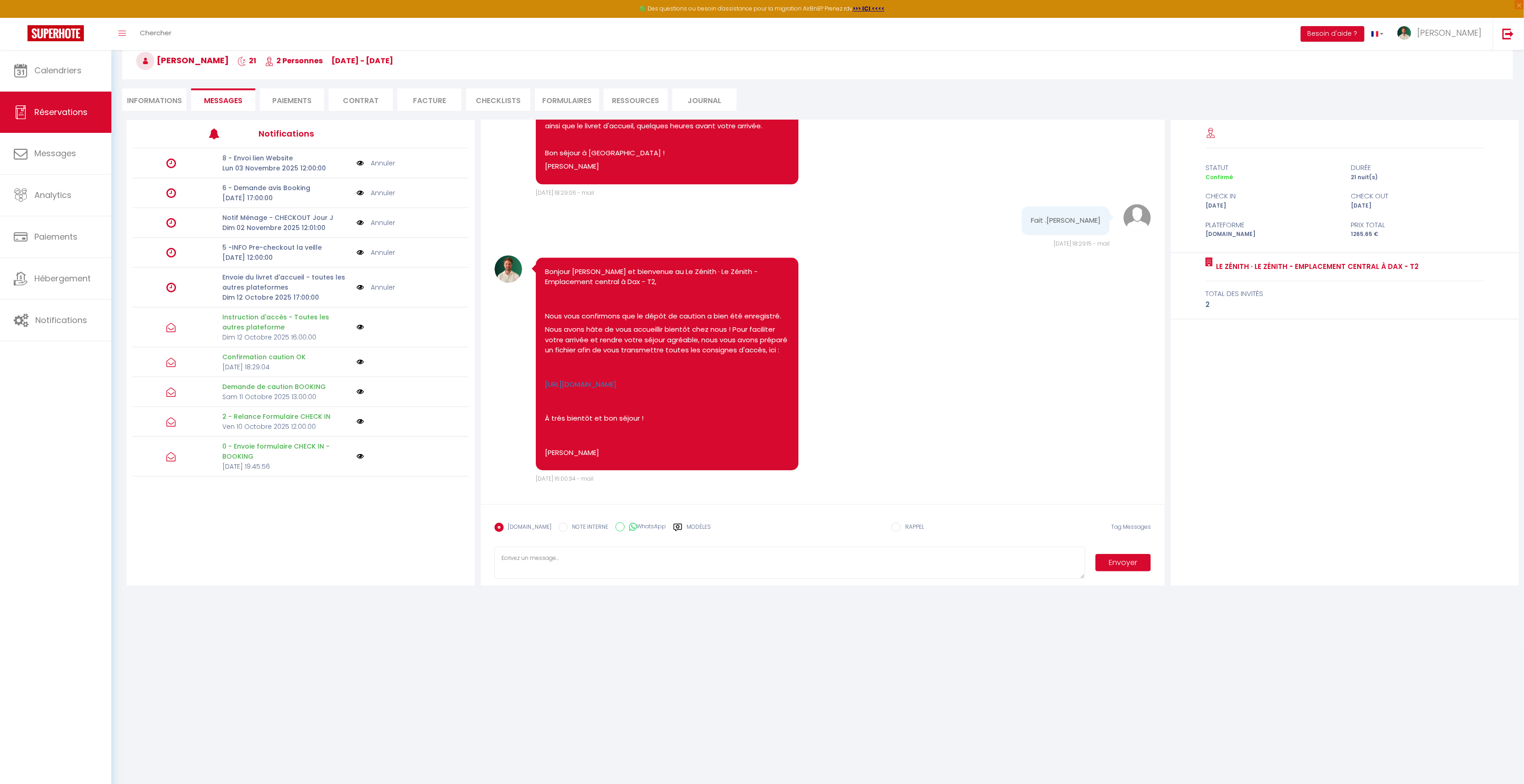
drag, startPoint x: 645, startPoint y: 484, endPoint x: 837, endPoint y: 439, distance: 197.2
click at [919, 379] on div "Note Sms Bonjour isabelle et bienvenue au Le Zénith · Le Zénith - Emplacement c…" at bounding box center [823, 370] width 657 height 228
